Goal: Navigation & Orientation: Find specific page/section

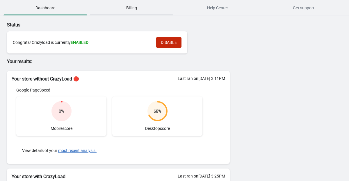
click at [115, 13] on button "Billing" at bounding box center [131, 7] width 86 height 15
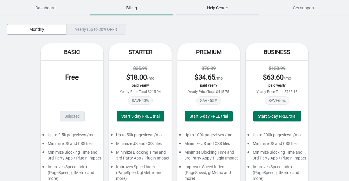
click at [208, 4] on span "Help Center" at bounding box center [218, 8] width 84 height 10
